Goal: Task Accomplishment & Management: Use online tool/utility

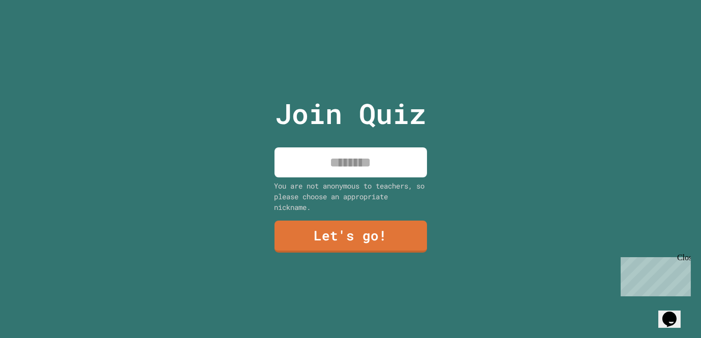
click at [374, 179] on div "Join Quiz You are not anonymous to teachers, so please choose an appropriate ni…" at bounding box center [350, 169] width 171 height 338
click at [374, 173] on input at bounding box center [350, 162] width 152 height 30
type input "******"
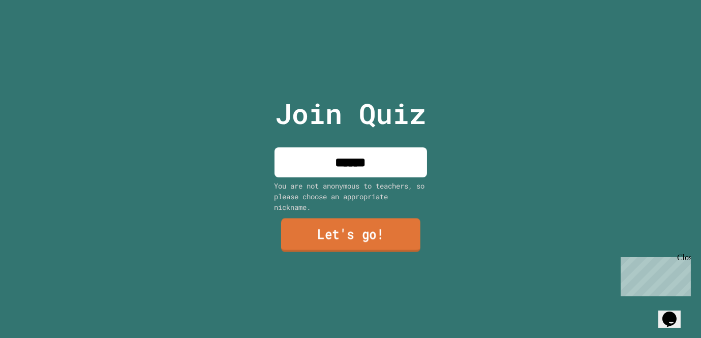
click at [379, 243] on link "Let's go!" at bounding box center [349, 235] width 139 height 34
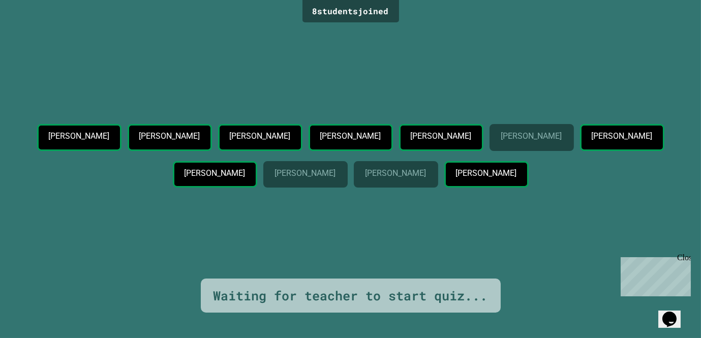
click at [109, 132] on p "[PERSON_NAME]" at bounding box center [79, 136] width 60 height 9
drag, startPoint x: 9, startPoint y: 106, endPoint x: 438, endPoint y: 211, distance: 441.5
click at [438, 211] on div "8 student s joined [PERSON_NAME] [PERSON_NAME] [PERSON_NAME] [PERSON_NAME] [PER…" at bounding box center [350, 169] width 701 height 338
click at [438, 192] on div "[PERSON_NAME] [PERSON_NAME] [PERSON_NAME] [PERSON_NAME] [PERSON_NAME] [PERSON_N…" at bounding box center [350, 158] width 650 height 68
click at [685, 254] on div "Close" at bounding box center [682, 259] width 13 height 13
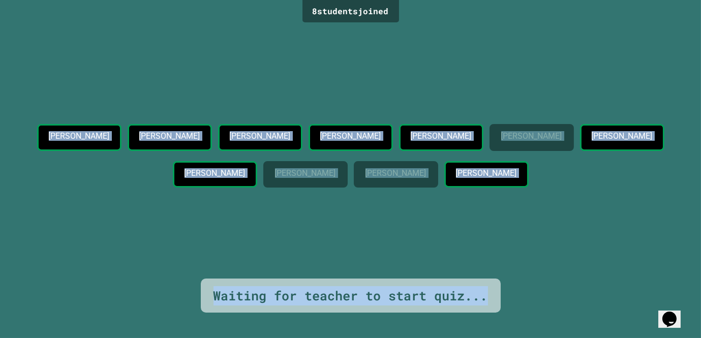
drag, startPoint x: 494, startPoint y: 293, endPoint x: 8, endPoint y: 75, distance: 533.1
click at [8, 75] on div "8 student s joined [PERSON_NAME] [PERSON_NAME] [PERSON_NAME] [PERSON_NAME] [PER…" at bounding box center [350, 169] width 701 height 338
click at [311, 16] on div "8 student s joined" at bounding box center [350, 11] width 97 height 22
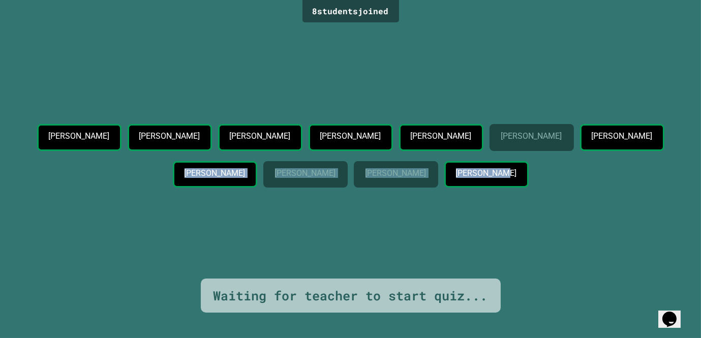
drag, startPoint x: 393, startPoint y: 201, endPoint x: 266, endPoint y: 156, distance: 135.1
click at [266, 156] on div "[PERSON_NAME] [PERSON_NAME] [PERSON_NAME] [PERSON_NAME] [PERSON_NAME] [PERSON_N…" at bounding box center [350, 158] width 650 height 68
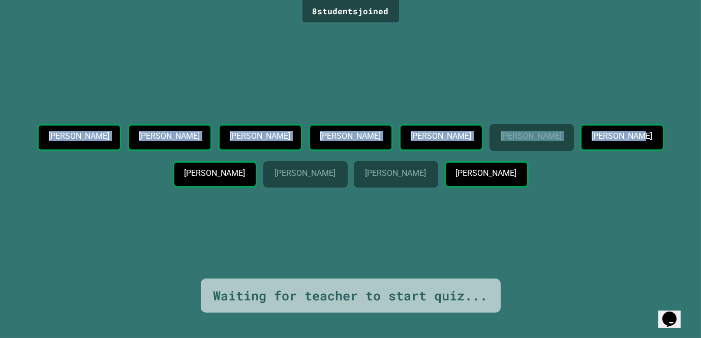
drag, startPoint x: 61, startPoint y: 104, endPoint x: 243, endPoint y: 169, distance: 193.2
click at [243, 169] on div "[PERSON_NAME] [PERSON_NAME] [PERSON_NAME] [PERSON_NAME] [PERSON_NAME] [PERSON_N…" at bounding box center [350, 158] width 650 height 68
click at [269, 177] on div "[PERSON_NAME] [PERSON_NAME] [PERSON_NAME] [PERSON_NAME] [PERSON_NAME] [PERSON_N…" at bounding box center [350, 158] width 650 height 68
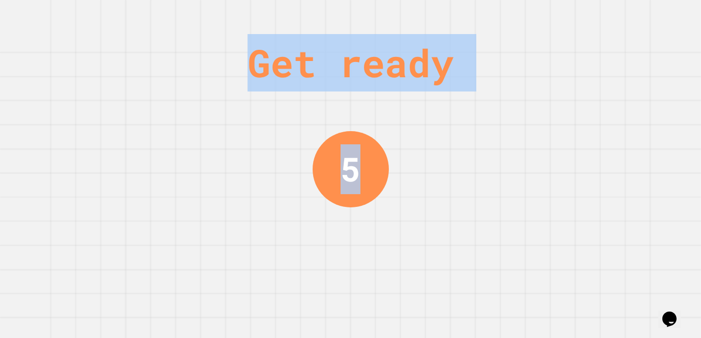
drag, startPoint x: 516, startPoint y: 294, endPoint x: 490, endPoint y: 300, distance: 26.5
click at [438, 195] on div "Get ready 4" at bounding box center [350, 169] width 701 height 338
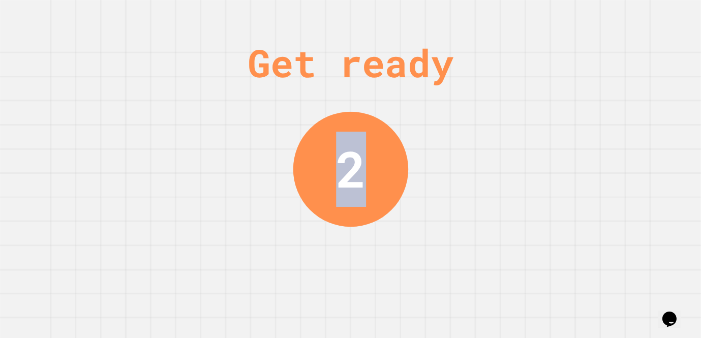
drag, startPoint x: 267, startPoint y: 143, endPoint x: 424, endPoint y: 211, distance: 171.1
click at [424, 211] on div "Get ready 2" at bounding box center [350, 169] width 701 height 338
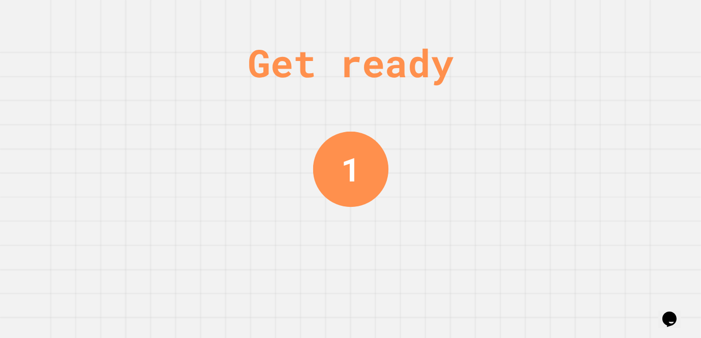
click at [424, 211] on div "Get ready 1" at bounding box center [350, 169] width 701 height 338
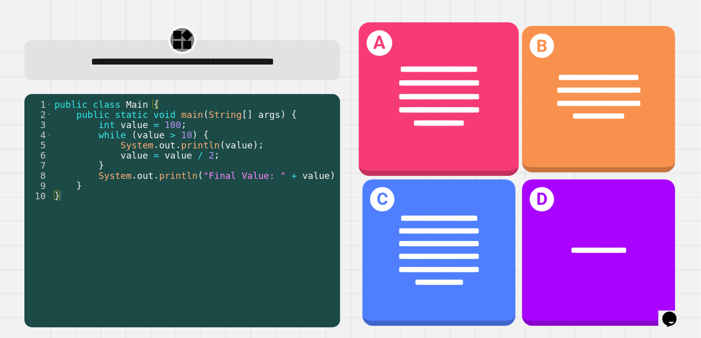
click at [444, 142] on div "**********" at bounding box center [439, 96] width 160 height 103
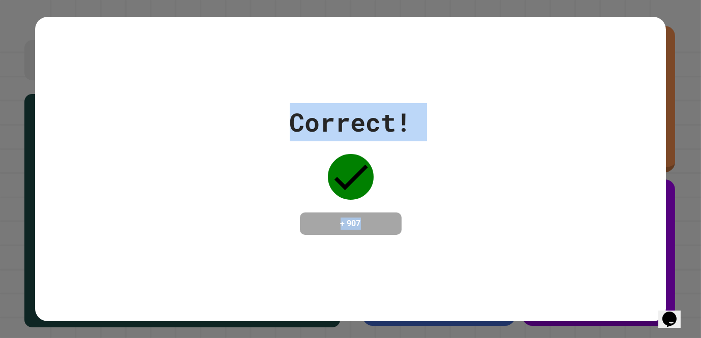
drag, startPoint x: 286, startPoint y: 106, endPoint x: 390, endPoint y: 221, distance: 154.6
click at [390, 221] on div "Correct! + 907" at bounding box center [350, 169] width 631 height 132
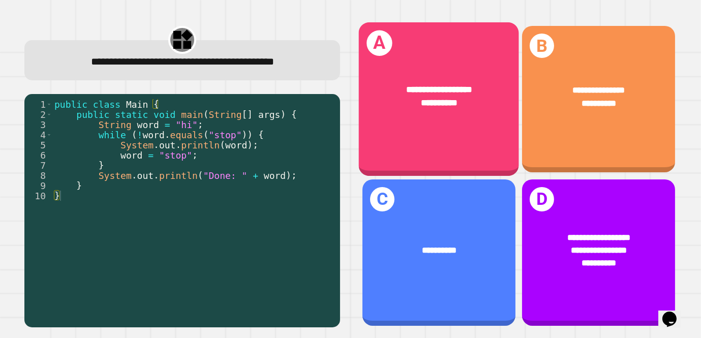
click at [421, 118] on div "**********" at bounding box center [439, 97] width 160 height 62
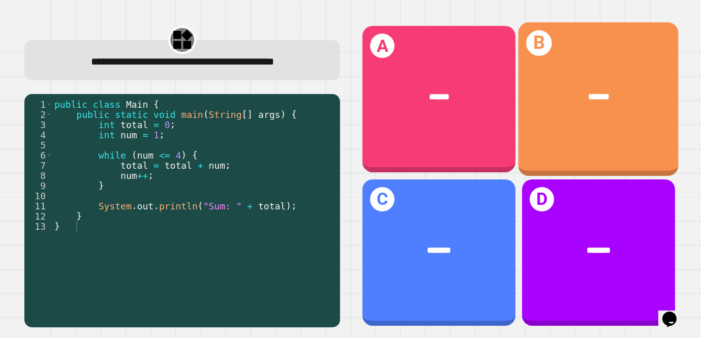
click at [455, 282] on div "C *******" at bounding box center [438, 252] width 152 height 146
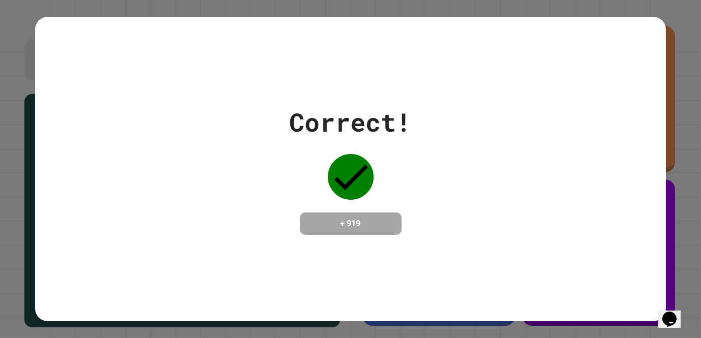
click at [364, 260] on div "Correct! + 919" at bounding box center [350, 169] width 631 height 304
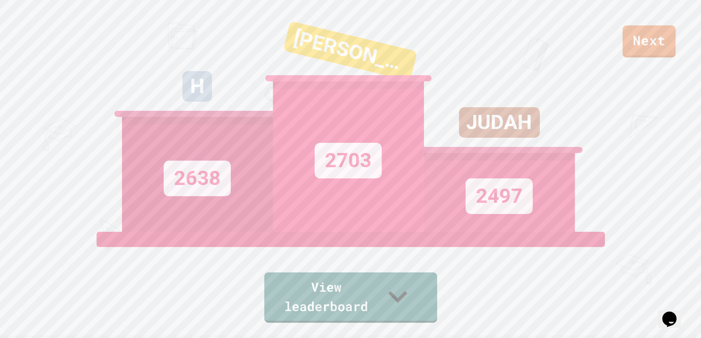
click at [641, 41] on link "Next" at bounding box center [648, 41] width 53 height 32
